Goal: Task Accomplishment & Management: Use online tool/utility

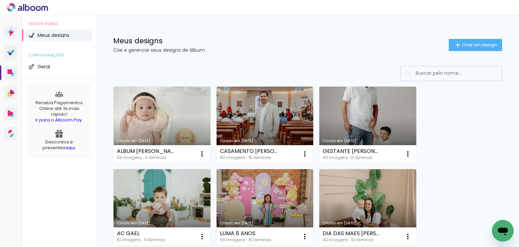
click at [370, 129] on link "Criado em [DATE]" at bounding box center [368, 125] width 97 height 76
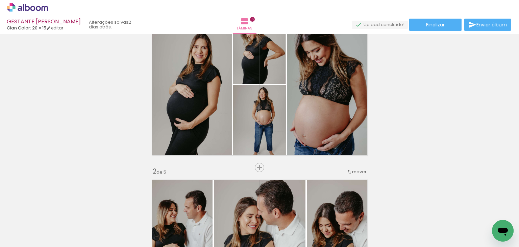
scroll to position [34, 0]
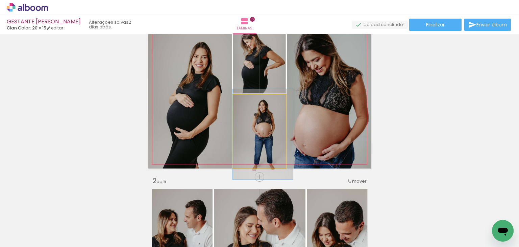
drag, startPoint x: 271, startPoint y: 149, endPoint x: 276, endPoint y: 152, distance: 5.6
drag, startPoint x: 268, startPoint y: 144, endPoint x: 272, endPoint y: 142, distance: 4.6
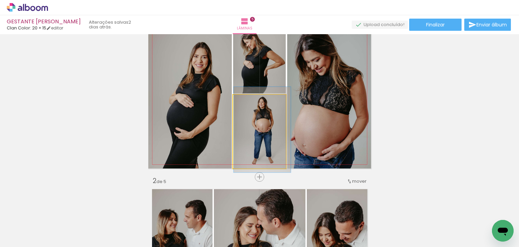
type paper-slider "108"
click at [250, 105] on div at bounding box center [251, 101] width 11 height 11
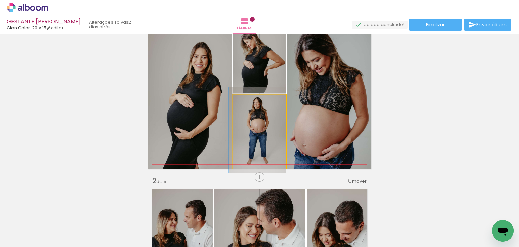
drag, startPoint x: 281, startPoint y: 133, endPoint x: 267, endPoint y: 133, distance: 13.5
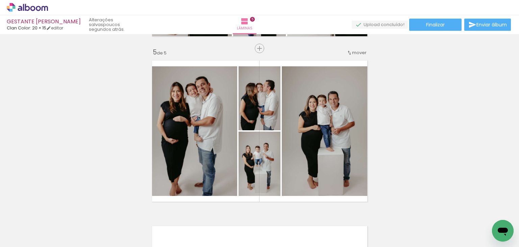
scroll to position [676, 0]
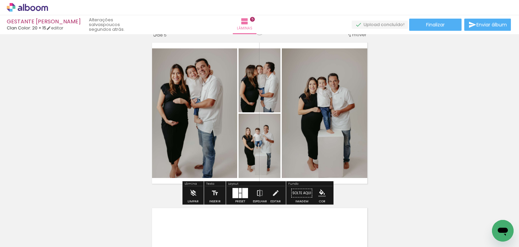
click at [243, 191] on div at bounding box center [245, 193] width 6 height 10
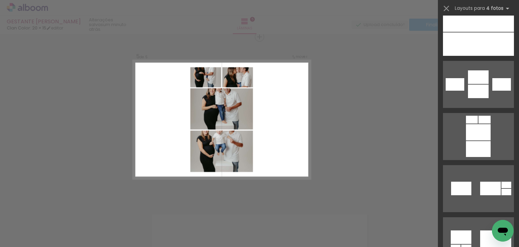
scroll to position [16060, 0]
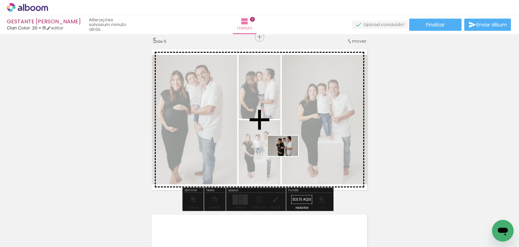
drag, startPoint x: 300, startPoint y: 225, endPoint x: 288, endPoint y: 156, distance: 70.4
click at [288, 156] on quentale-workspace at bounding box center [259, 123] width 519 height 247
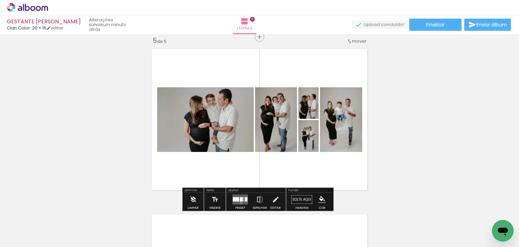
click at [239, 202] on quentale-layouter at bounding box center [241, 199] width 16 height 10
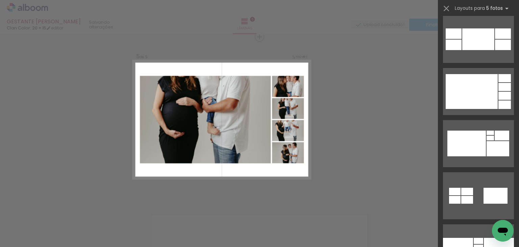
scroll to position [18427, 0]
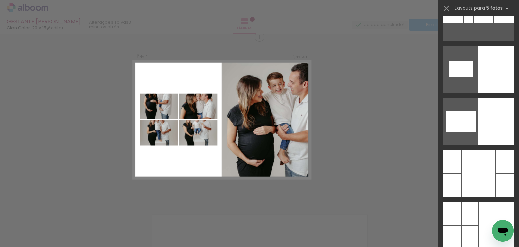
scroll to position [22552, 0]
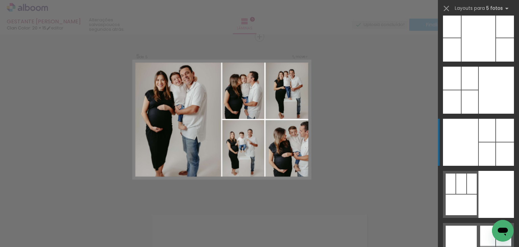
click at [479, 148] on div at bounding box center [487, 153] width 17 height 23
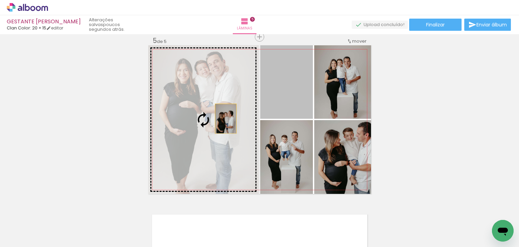
drag, startPoint x: 279, startPoint y: 96, endPoint x: 221, endPoint y: 119, distance: 62.2
click at [0, 0] on slot at bounding box center [0, 0] width 0 height 0
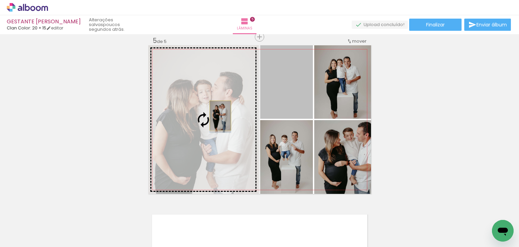
drag, startPoint x: 287, startPoint y: 80, endPoint x: 218, endPoint y: 115, distance: 77.4
click at [0, 0] on slot at bounding box center [0, 0] width 0 height 0
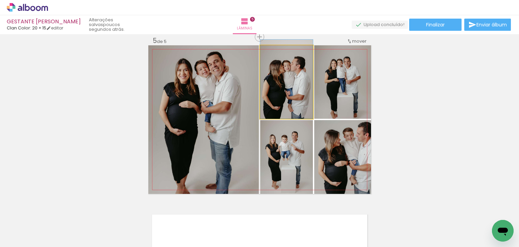
drag, startPoint x: 299, startPoint y: 97, endPoint x: 295, endPoint y: 87, distance: 10.5
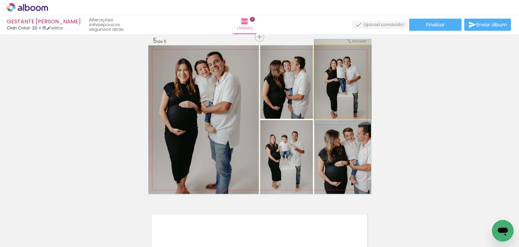
click at [337, 93] on quentale-photo at bounding box center [342, 81] width 57 height 73
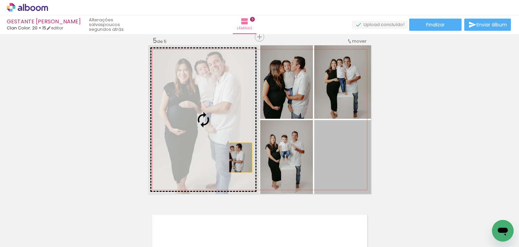
drag, startPoint x: 358, startPoint y: 157, endPoint x: 238, endPoint y: 157, distance: 120.0
click at [0, 0] on slot at bounding box center [0, 0] width 0 height 0
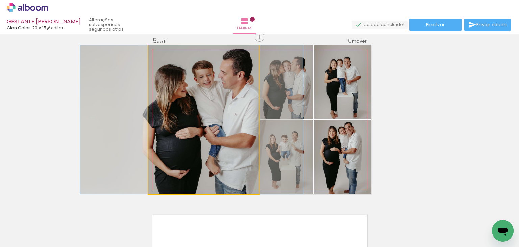
drag, startPoint x: 239, startPoint y: 157, endPoint x: 230, endPoint y: 160, distance: 9.8
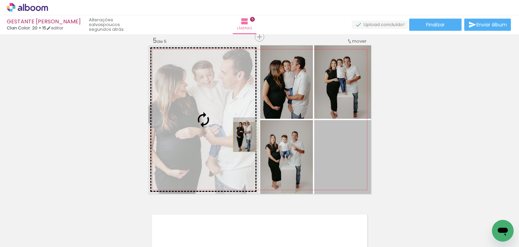
drag, startPoint x: 349, startPoint y: 166, endPoint x: 242, endPoint y: 137, distance: 110.8
click at [0, 0] on slot at bounding box center [0, 0] width 0 height 0
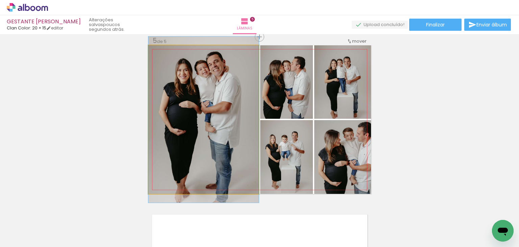
click at [242, 137] on quentale-photo at bounding box center [203, 119] width 111 height 148
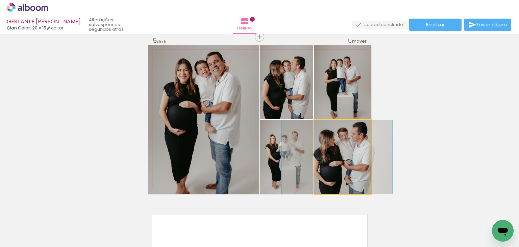
drag, startPoint x: 345, startPoint y: 155, endPoint x: 339, endPoint y: 156, distance: 5.7
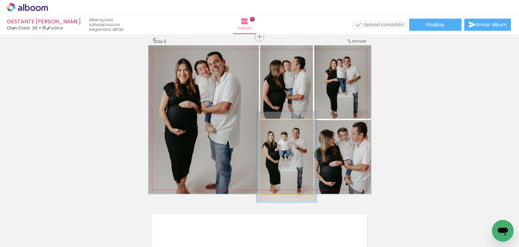
drag, startPoint x: 274, startPoint y: 126, endPoint x: 278, endPoint y: 125, distance: 3.6
type paper-slider "114"
click at [278, 125] on div at bounding box center [279, 127] width 6 height 6
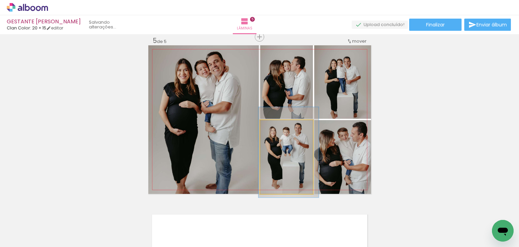
drag, startPoint x: 292, startPoint y: 157, endPoint x: 294, endPoint y: 152, distance: 5.1
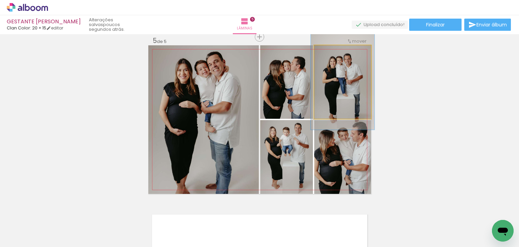
type paper-slider "113"
click at [334, 54] on div at bounding box center [333, 52] width 11 height 11
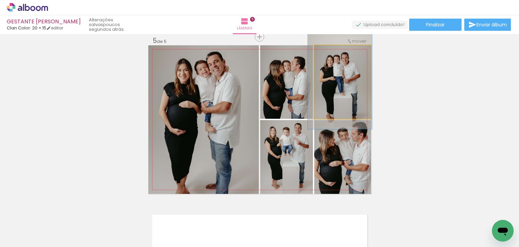
drag, startPoint x: 347, startPoint y: 94, endPoint x: 345, endPoint y: 90, distance: 3.8
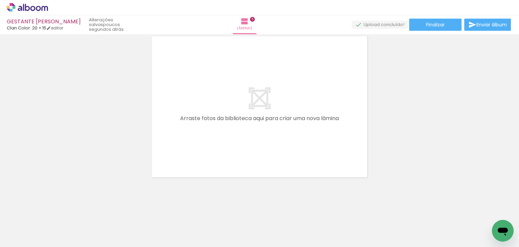
scroll to position [0, 0]
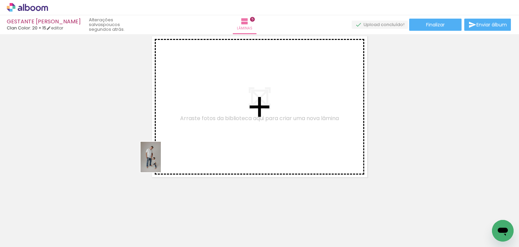
drag, startPoint x: 68, startPoint y: 225, endPoint x: 164, endPoint y: 196, distance: 99.7
click at [208, 139] on quentale-workspace at bounding box center [259, 123] width 519 height 247
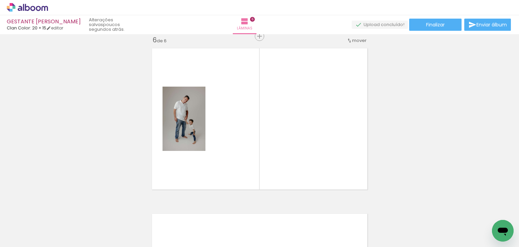
scroll to position [835, 0]
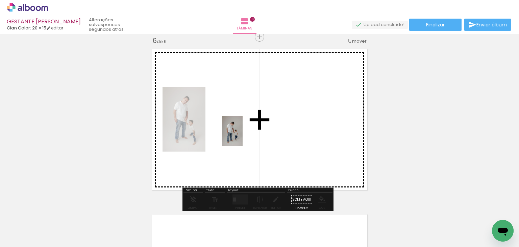
drag, startPoint x: 152, startPoint y: 203, endPoint x: 243, endPoint y: 135, distance: 113.1
click at [243, 135] on quentale-workspace at bounding box center [259, 123] width 519 height 247
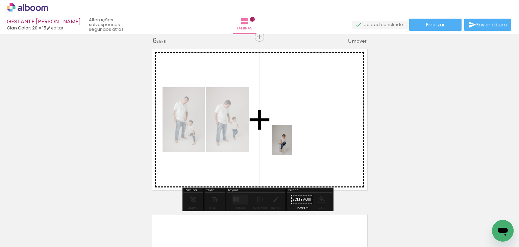
drag, startPoint x: 144, startPoint y: 228, endPoint x: 292, endPoint y: 145, distance: 169.8
click at [292, 145] on quentale-workspace at bounding box center [259, 123] width 519 height 247
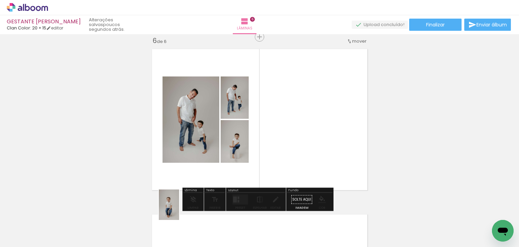
drag, startPoint x: 195, startPoint y: 210, endPoint x: 174, endPoint y: 217, distance: 21.6
click at [176, 214] on quentale-thumb at bounding box center [181, 224] width 38 height 39
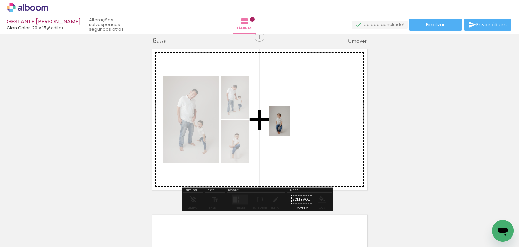
drag, startPoint x: 197, startPoint y: 211, endPoint x: 251, endPoint y: 223, distance: 55.2
click at [288, 132] on quentale-workspace at bounding box center [259, 123] width 519 height 247
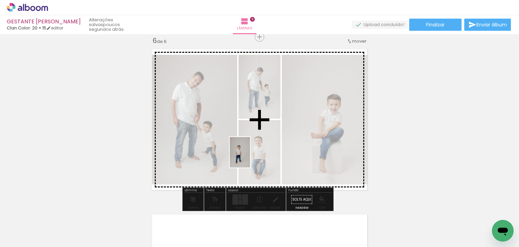
drag, startPoint x: 223, startPoint y: 228, endPoint x: 252, endPoint y: 151, distance: 81.4
click at [252, 151] on quentale-workspace at bounding box center [259, 123] width 519 height 247
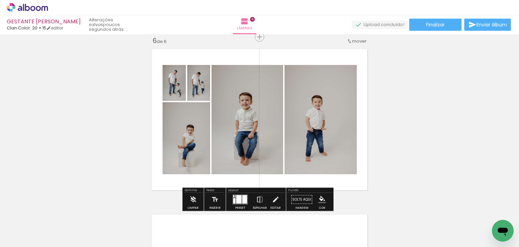
click at [234, 192] on div "Layout" at bounding box center [256, 191] width 58 height 4
click at [239, 197] on div at bounding box center [238, 199] width 5 height 8
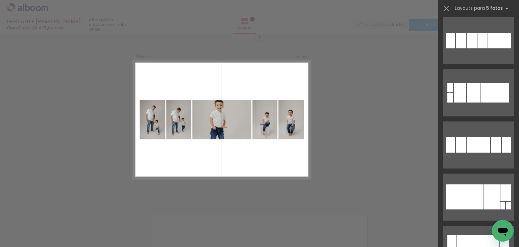
scroll to position [4497, 0]
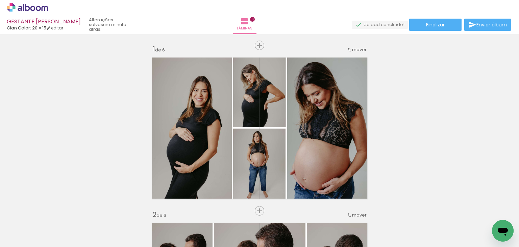
scroll to position [23295, 0]
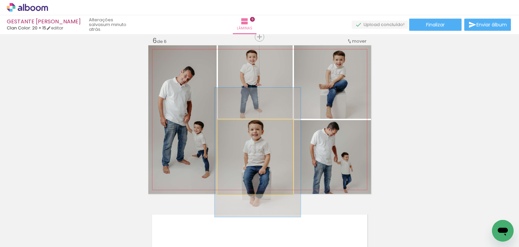
type paper-slider "115"
click at [237, 128] on div at bounding box center [237, 127] width 11 height 11
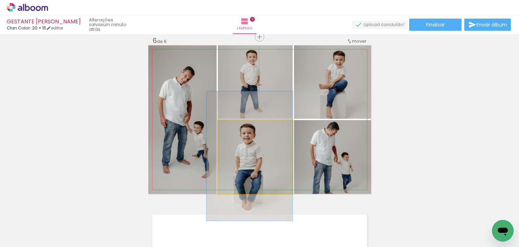
drag, startPoint x: 243, startPoint y: 146, endPoint x: 235, endPoint y: 149, distance: 8.2
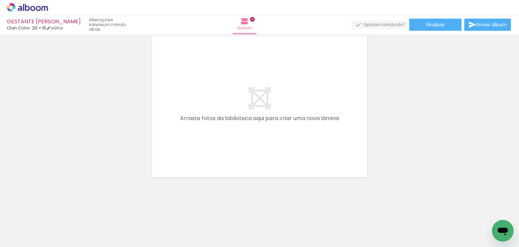
scroll to position [0, 418]
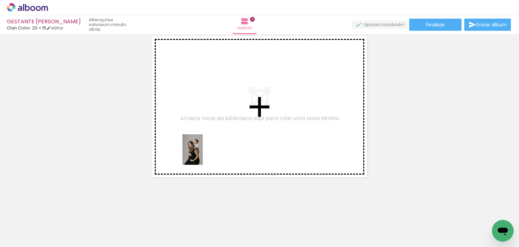
drag, startPoint x: 188, startPoint y: 226, endPoint x: 203, endPoint y: 155, distance: 73.2
click at [203, 155] on quentale-workspace at bounding box center [259, 123] width 519 height 247
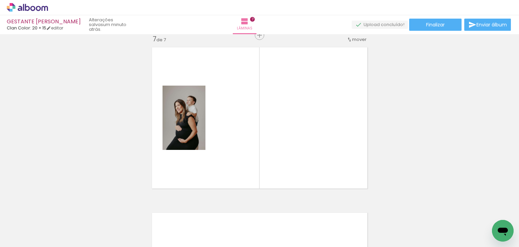
scroll to position [1001, 0]
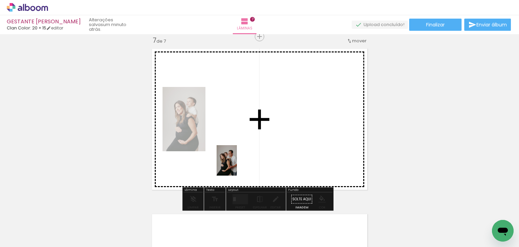
drag, startPoint x: 222, startPoint y: 232, endPoint x: 239, endPoint y: 161, distance: 72.7
click at [239, 161] on quentale-workspace at bounding box center [259, 123] width 519 height 247
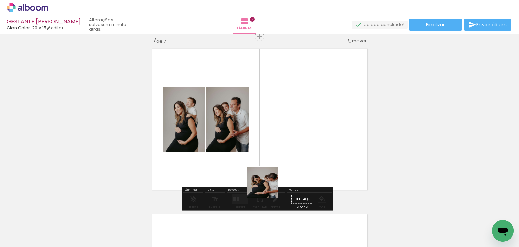
drag, startPoint x: 259, startPoint y: 229, endPoint x: 273, endPoint y: 177, distance: 53.5
click at [273, 177] on quentale-workspace at bounding box center [259, 123] width 519 height 247
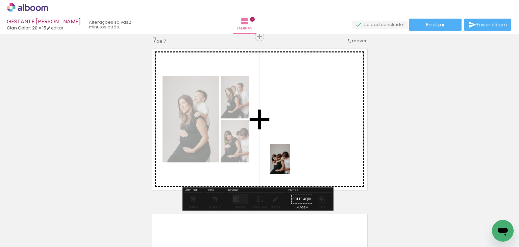
drag, startPoint x: 297, startPoint y: 233, endPoint x: 290, endPoint y: 151, distance: 82.5
click at [290, 151] on quentale-workspace at bounding box center [259, 123] width 519 height 247
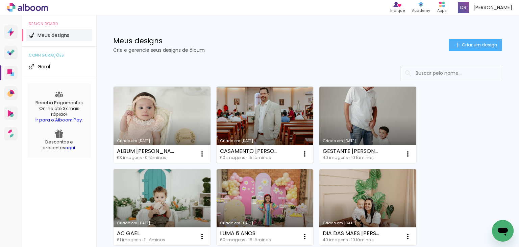
drag, startPoint x: 0, startPoint y: 0, endPoint x: 279, endPoint y: 122, distance: 304.6
click at [279, 122] on link "Criado em [DATE]" at bounding box center [265, 125] width 97 height 76
